Goal: Transaction & Acquisition: Purchase product/service

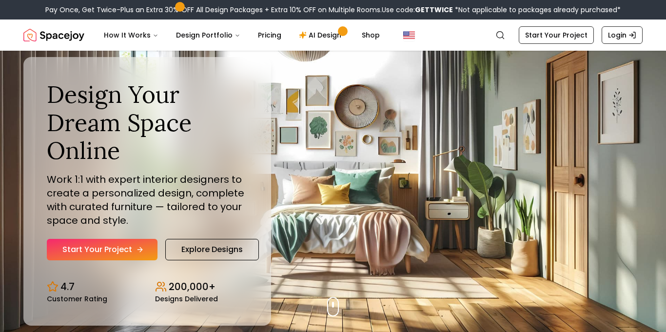
click at [101, 251] on link "Start Your Project" at bounding box center [102, 249] width 111 height 21
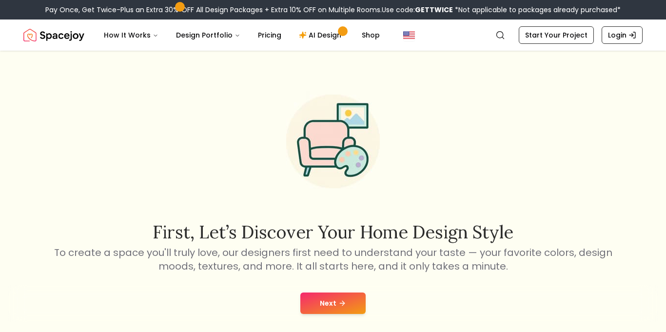
click at [340, 298] on button "Next" at bounding box center [332, 303] width 65 height 21
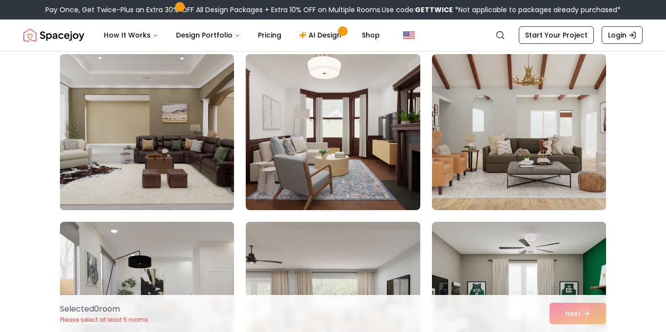
scroll to position [244, 0]
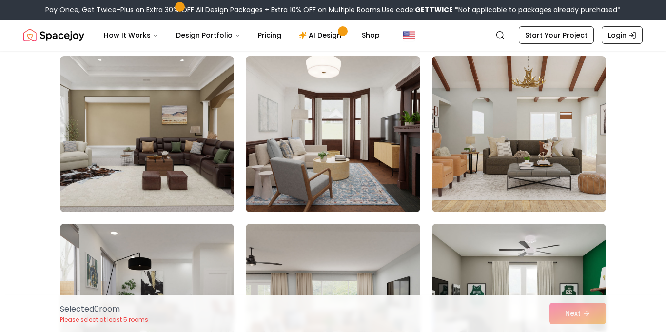
click at [367, 168] on img at bounding box center [332, 134] width 183 height 164
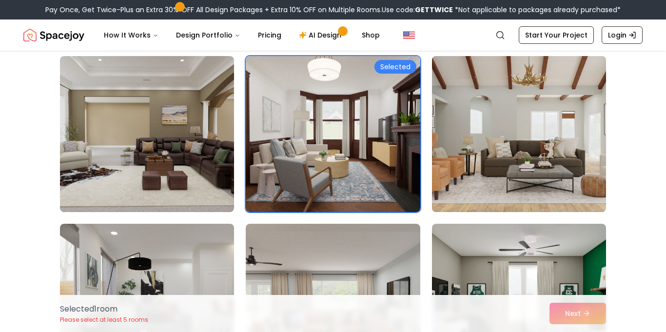
click at [514, 164] on img at bounding box center [519, 134] width 183 height 164
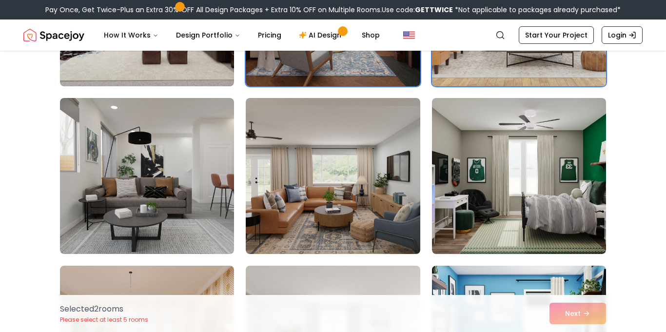
scroll to position [373, 0]
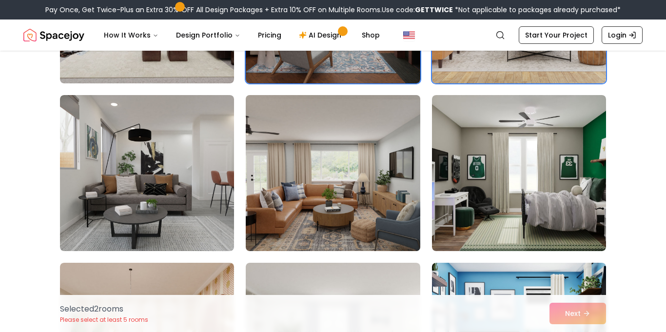
click at [398, 182] on img at bounding box center [332, 173] width 183 height 164
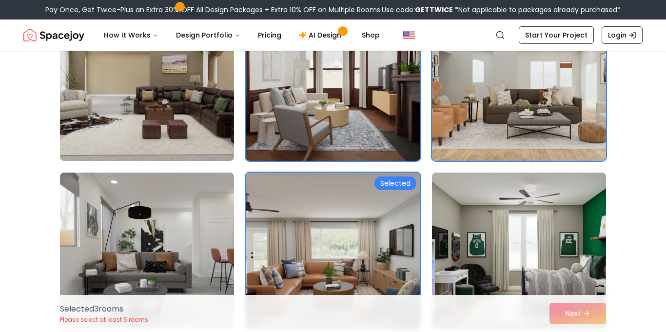
scroll to position [295, 0]
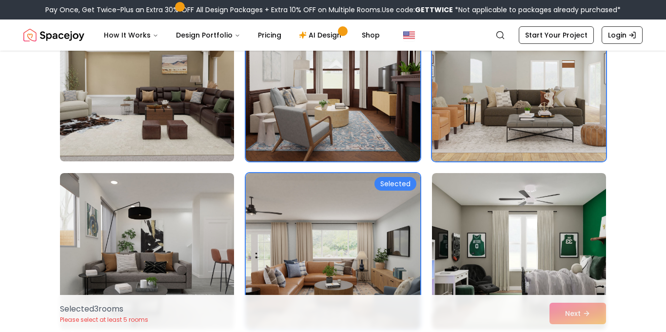
click at [474, 140] on img at bounding box center [519, 83] width 183 height 164
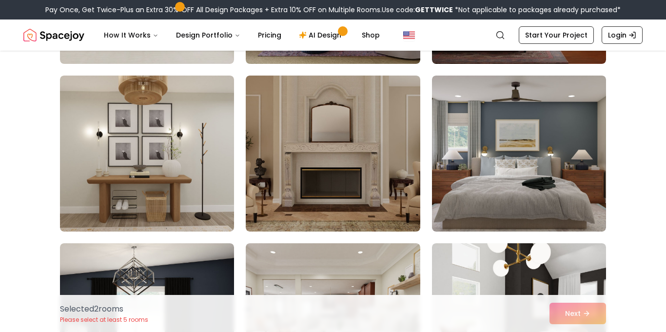
scroll to position [901, 0]
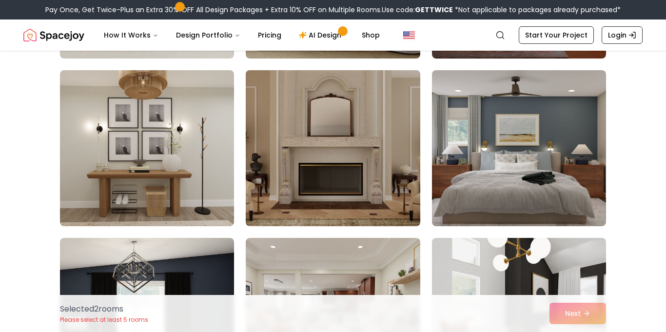
click at [370, 170] on img at bounding box center [332, 148] width 183 height 164
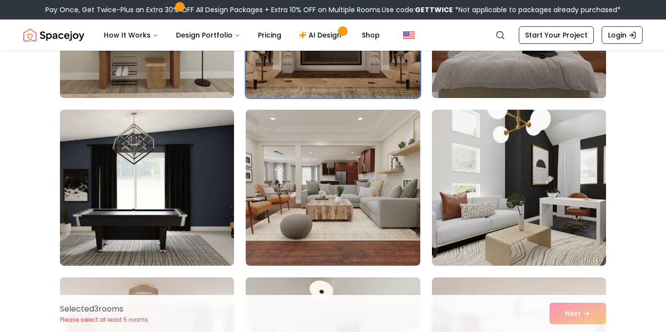
scroll to position [1031, 0]
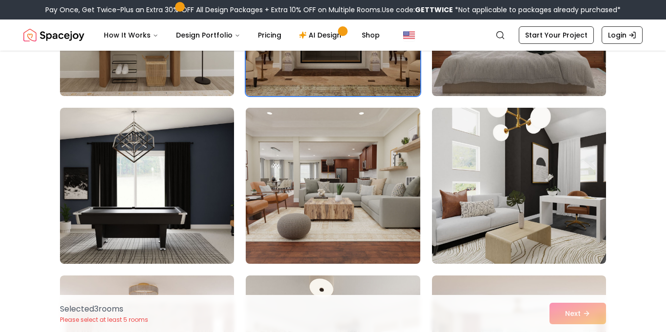
click at [396, 159] on img at bounding box center [332, 186] width 183 height 164
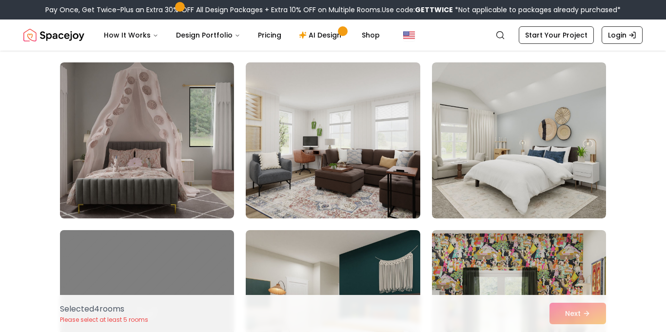
scroll to position [1748, 0]
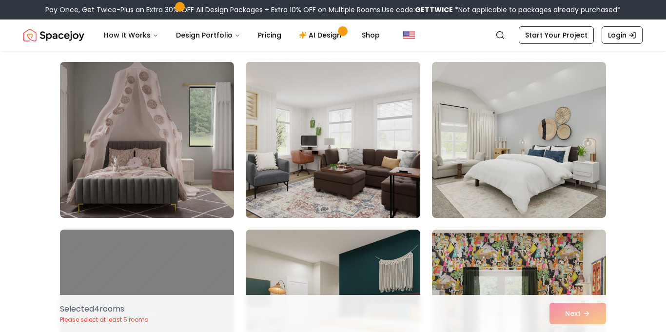
click at [324, 183] on img at bounding box center [332, 140] width 183 height 164
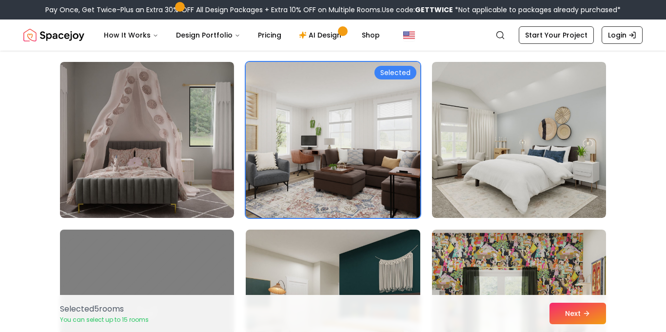
click at [324, 183] on img at bounding box center [332, 140] width 183 height 164
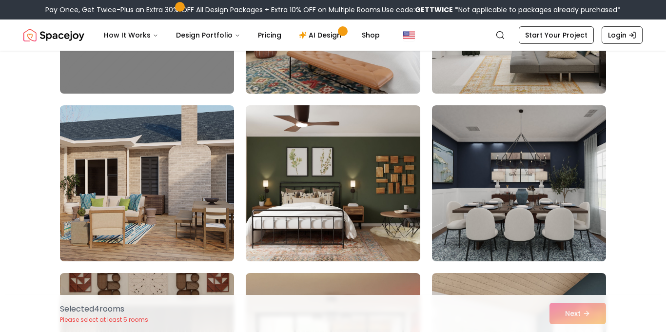
scroll to position [2041, 0]
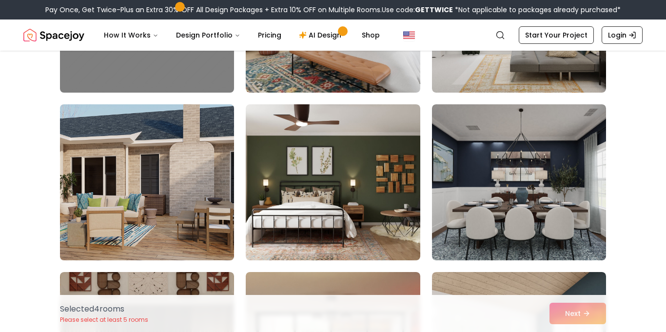
click at [202, 198] on img at bounding box center [147, 182] width 183 height 164
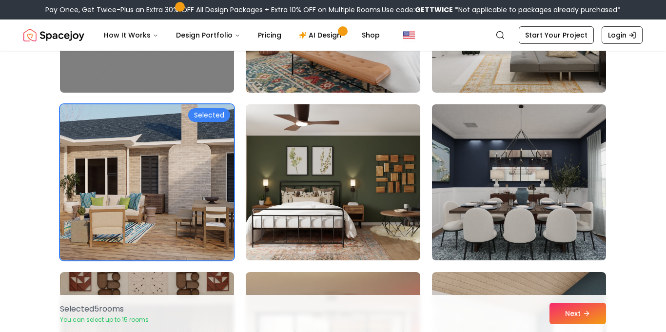
click at [446, 167] on img at bounding box center [519, 182] width 183 height 164
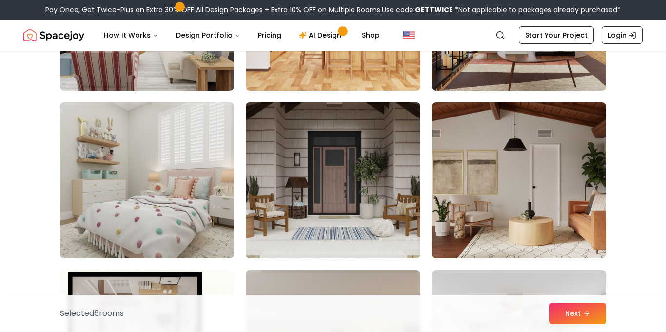
scroll to position [2883, 0]
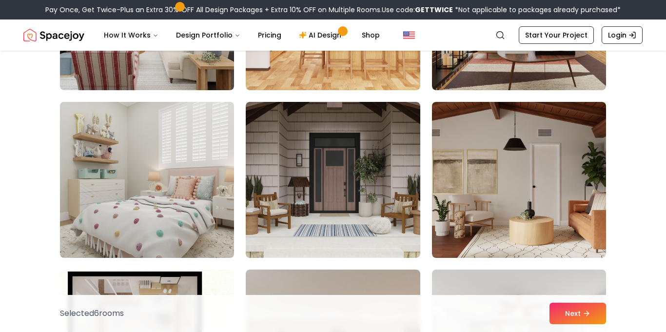
click at [203, 170] on img at bounding box center [147, 180] width 183 height 164
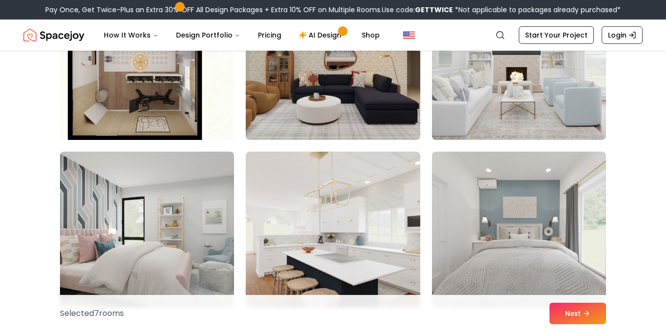
scroll to position [3176, 0]
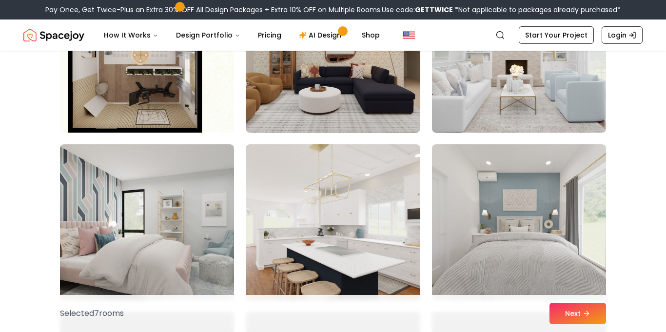
click at [553, 69] on img at bounding box center [519, 55] width 183 height 164
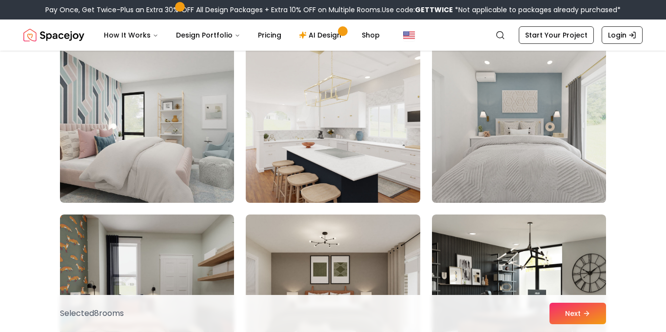
click at [527, 117] on img at bounding box center [519, 125] width 183 height 164
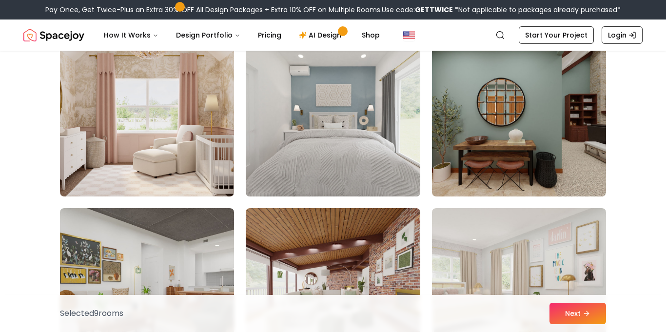
click at [354, 141] on img at bounding box center [332, 119] width 183 height 164
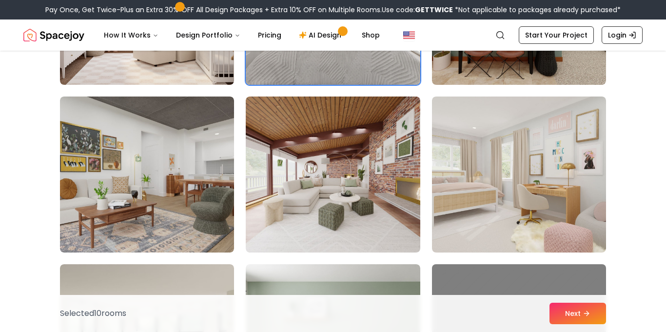
scroll to position [3734, 0]
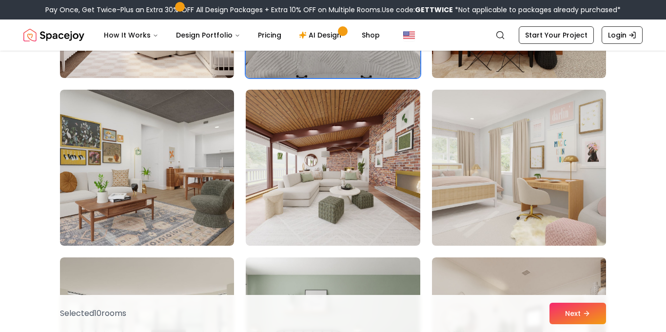
click at [476, 164] on img at bounding box center [519, 168] width 183 height 164
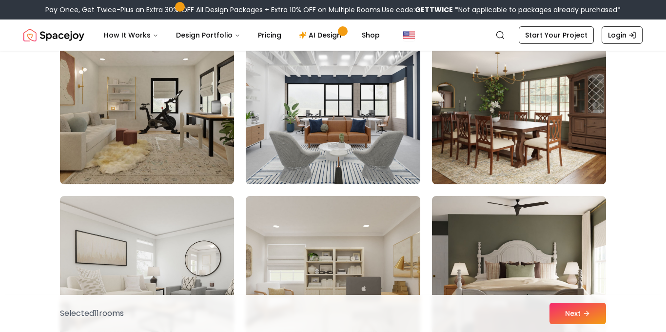
scroll to position [5140, 0]
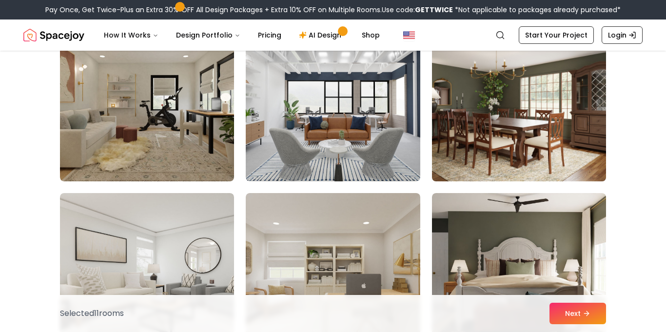
click at [480, 154] on img at bounding box center [519, 103] width 183 height 164
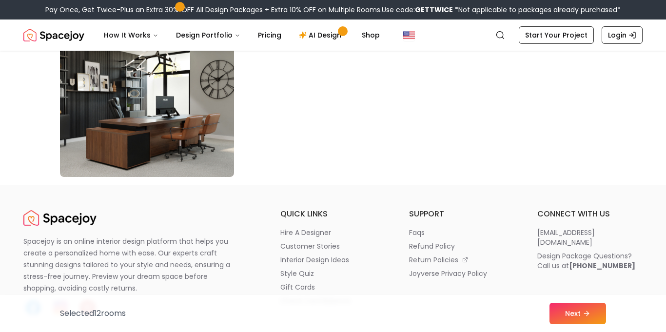
scroll to position [5651, 0]
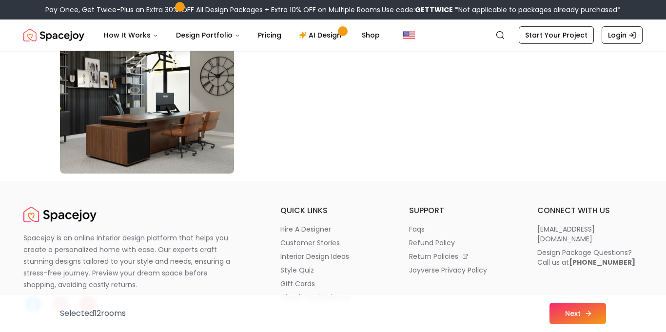
click at [582, 316] on button "Next" at bounding box center [578, 313] width 57 height 21
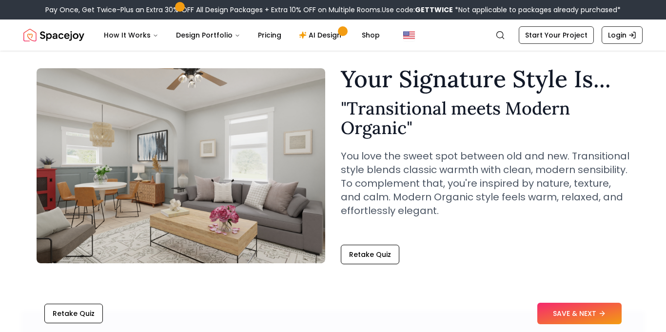
scroll to position [27, 0]
click at [562, 314] on button "SAVE & NEXT" at bounding box center [579, 313] width 84 height 21
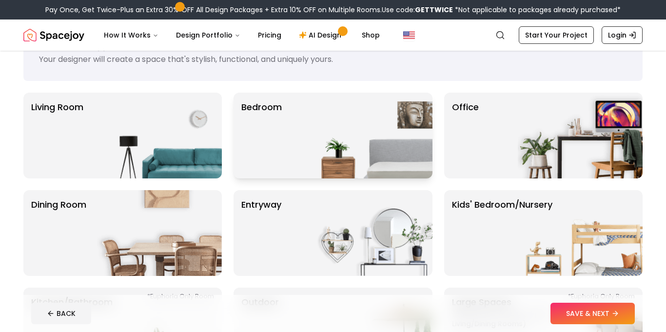
scroll to position [42, 0]
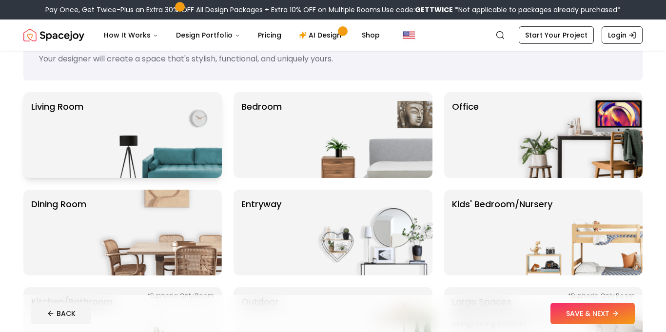
click at [198, 142] on img at bounding box center [159, 135] width 125 height 86
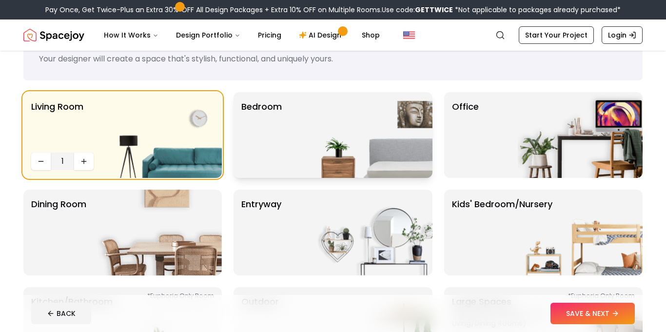
click at [305, 147] on div "Bedroom" at bounding box center [333, 135] width 198 height 86
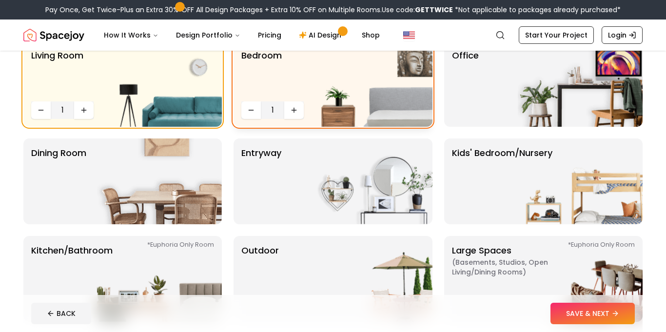
scroll to position [107, 0]
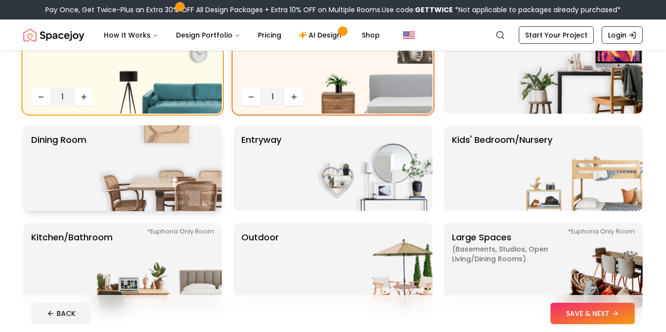
click at [175, 173] on img at bounding box center [159, 168] width 125 height 86
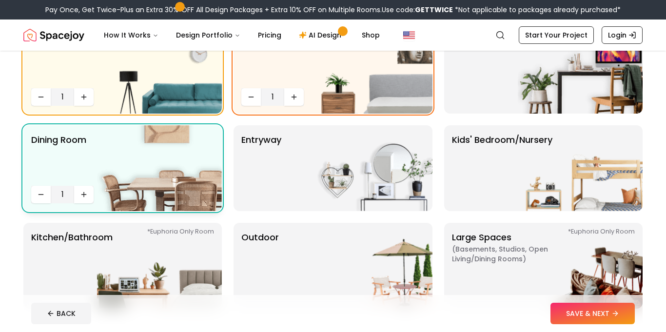
click at [175, 173] on img at bounding box center [159, 168] width 125 height 86
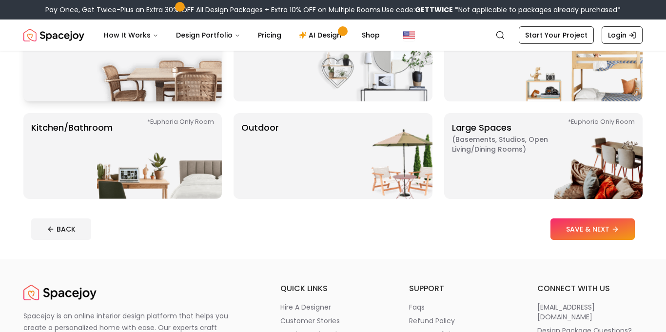
scroll to position [221, 0]
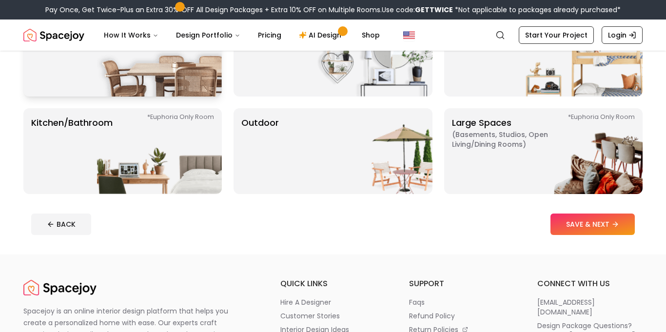
click at [184, 170] on img at bounding box center [159, 151] width 125 height 86
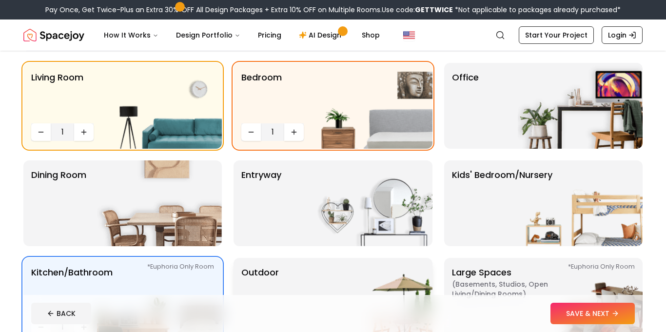
scroll to position [70, 0]
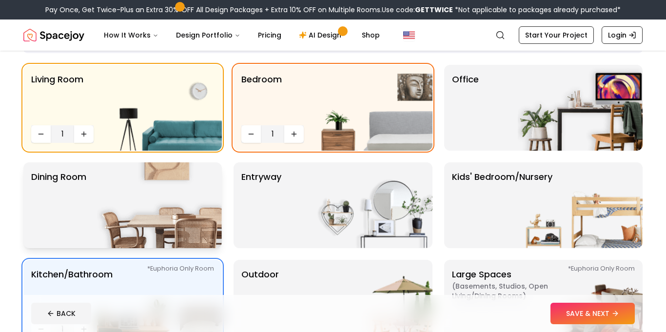
click at [198, 205] on img at bounding box center [159, 205] width 125 height 86
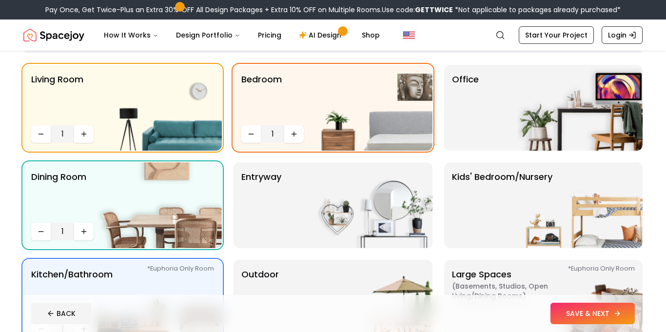
click at [563, 314] on button "SAVE & NEXT" at bounding box center [593, 313] width 84 height 21
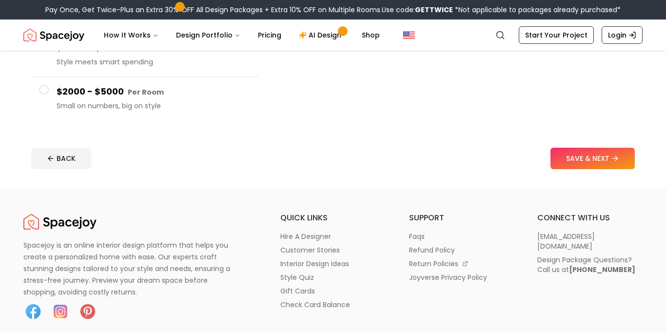
scroll to position [148, 0]
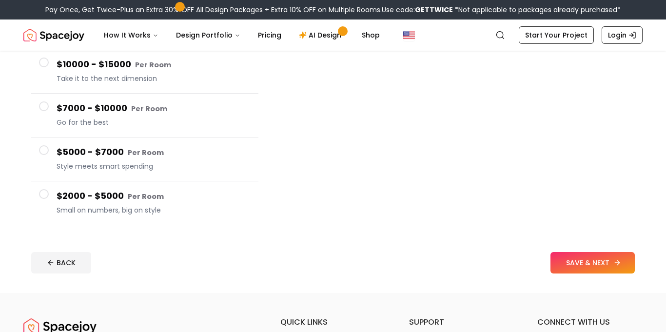
click at [568, 258] on button "SAVE & NEXT" at bounding box center [593, 262] width 84 height 21
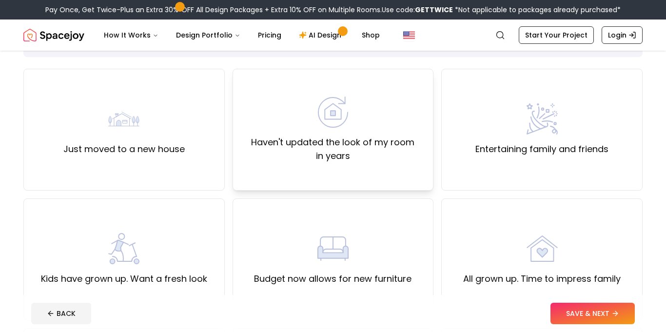
scroll to position [68, 0]
